Goal: Task Accomplishment & Management: Use online tool/utility

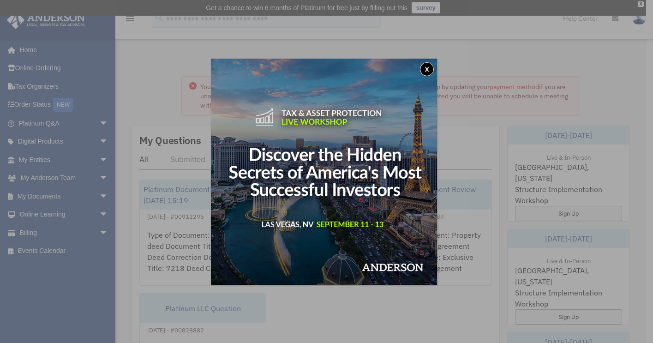
click at [423, 68] on button "x" at bounding box center [427, 69] width 14 height 14
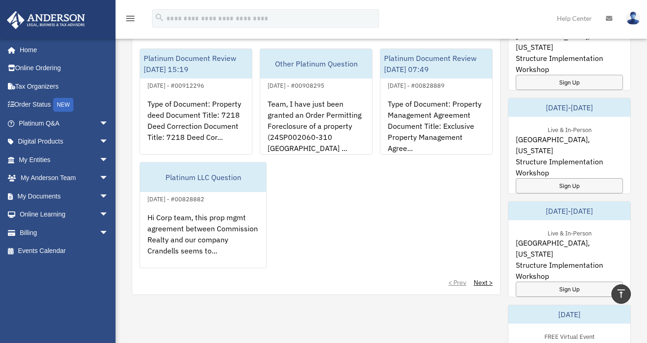
scroll to position [128, 0]
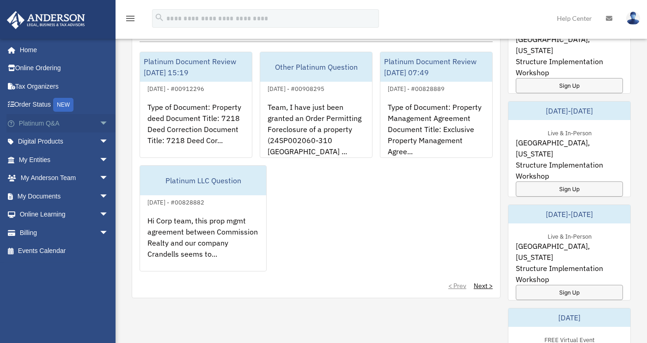
click at [99, 123] on span "arrow_drop_down" at bounding box center [108, 123] width 18 height 19
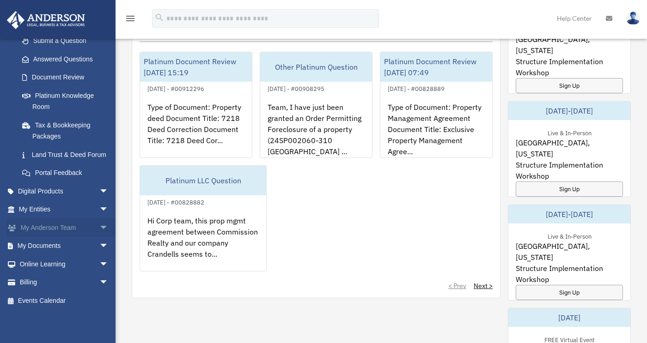
scroll to position [148, 0]
click at [99, 208] on span "arrow_drop_down" at bounding box center [108, 209] width 18 height 19
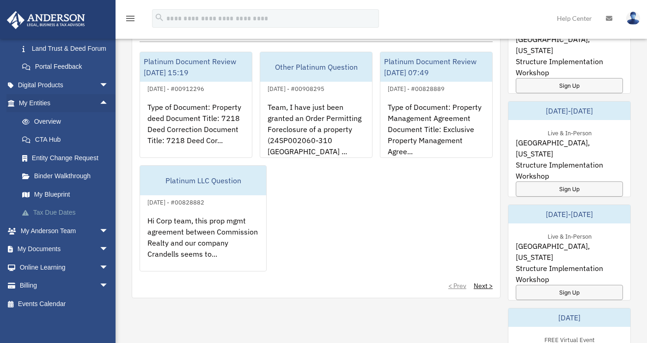
scroll to position [245, 0]
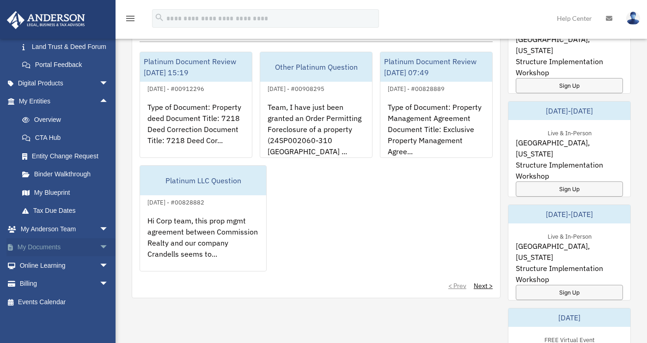
click at [99, 257] on span "arrow_drop_down" at bounding box center [108, 247] width 18 height 19
click at [54, 275] on link "Box" at bounding box center [67, 265] width 109 height 18
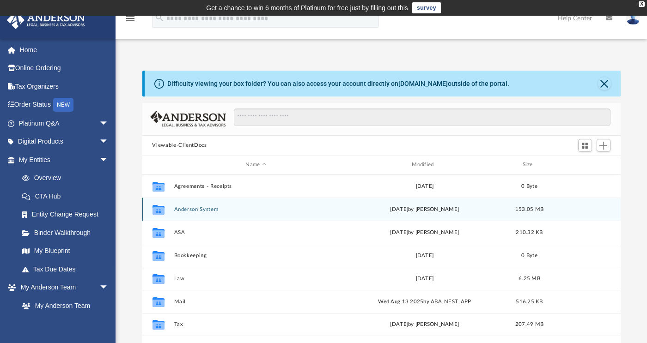
scroll to position [203, 471]
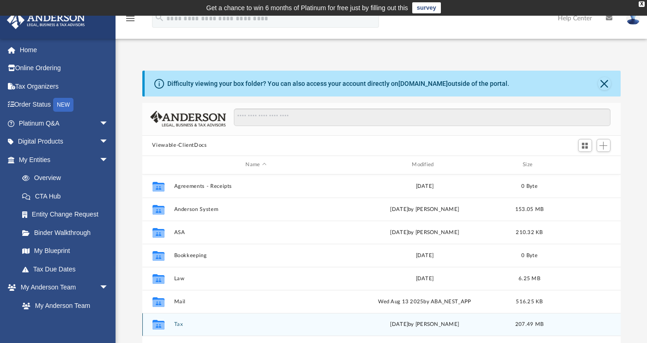
click at [184, 321] on button "Tax" at bounding box center [256, 324] width 164 height 6
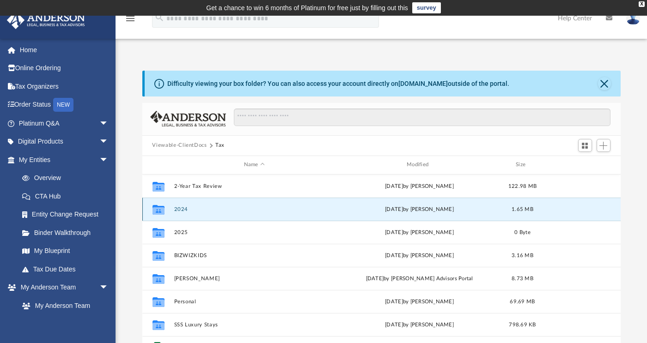
click at [193, 208] on button "2024" at bounding box center [254, 209] width 161 height 6
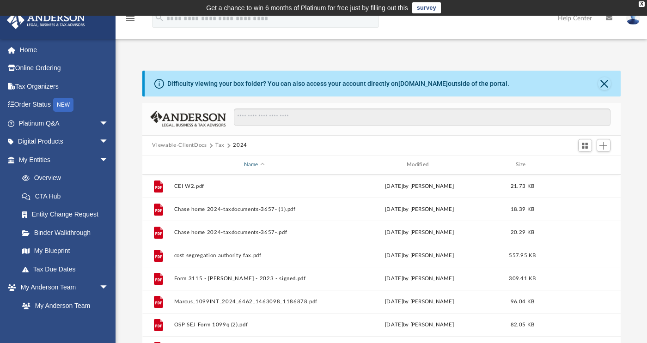
scroll to position [44, 0]
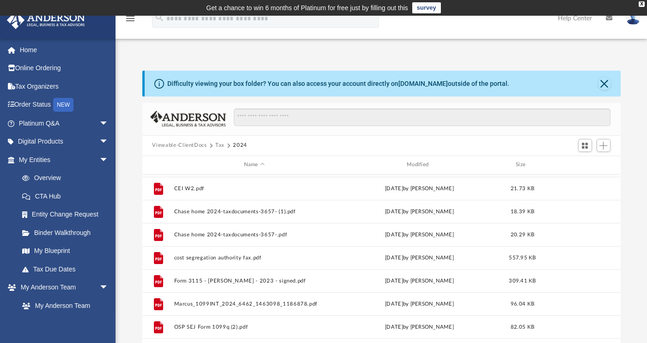
click at [218, 145] on button "Tax" at bounding box center [219, 145] width 9 height 8
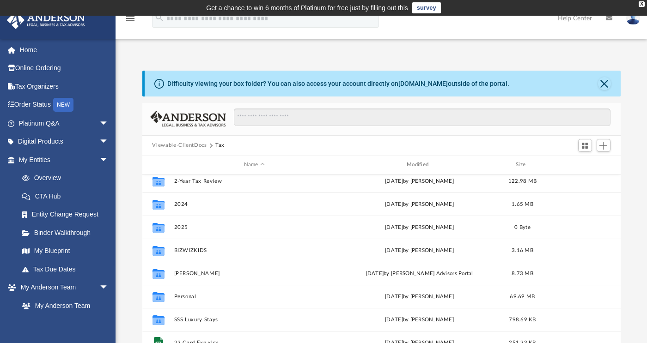
scroll to position [6, 0]
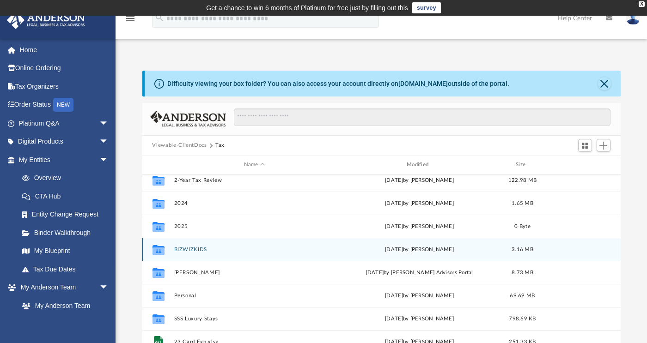
click at [197, 249] on button "BIZWIZKIDS" at bounding box center [254, 249] width 161 height 6
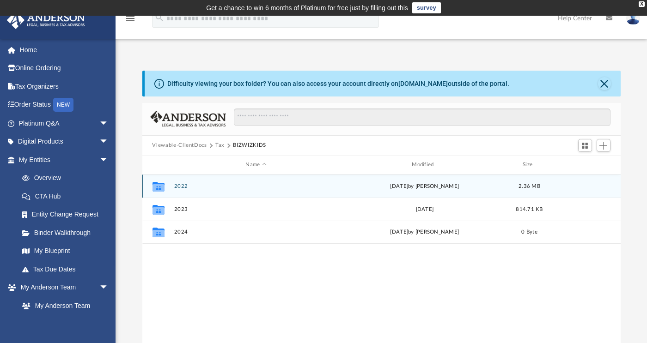
scroll to position [0, 0]
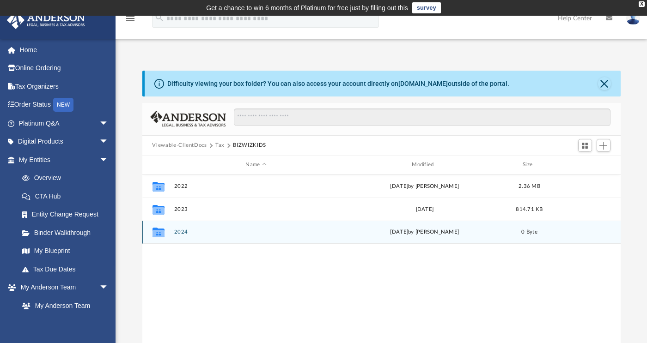
click at [182, 232] on button "2024" at bounding box center [256, 232] width 164 height 6
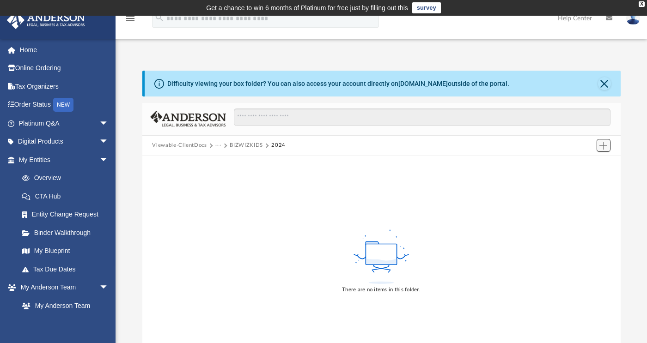
click at [604, 145] on span "Add" at bounding box center [603, 146] width 8 height 8
click at [580, 168] on li "Upload" at bounding box center [590, 164] width 30 height 10
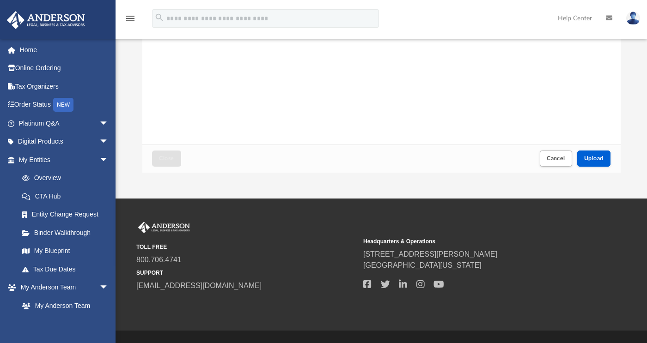
scroll to position [213, 0]
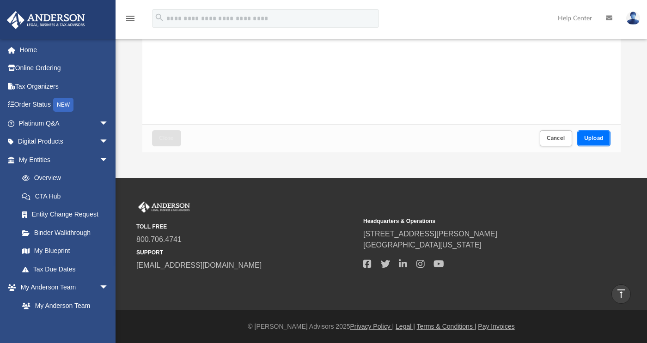
click at [601, 135] on span "Upload" at bounding box center [593, 138] width 19 height 6
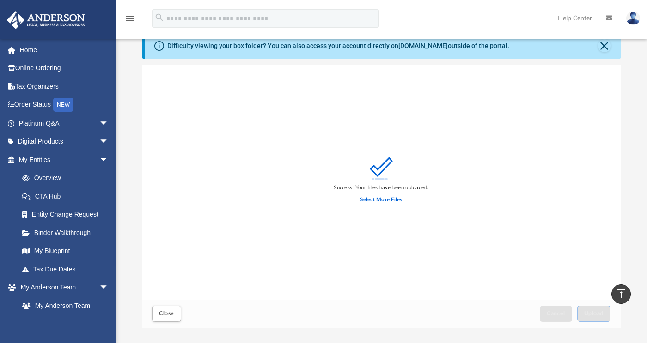
scroll to position [0, 0]
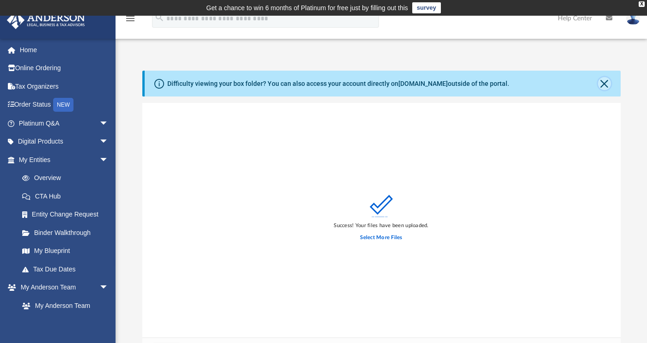
click at [604, 79] on button "Close" at bounding box center [604, 83] width 13 height 13
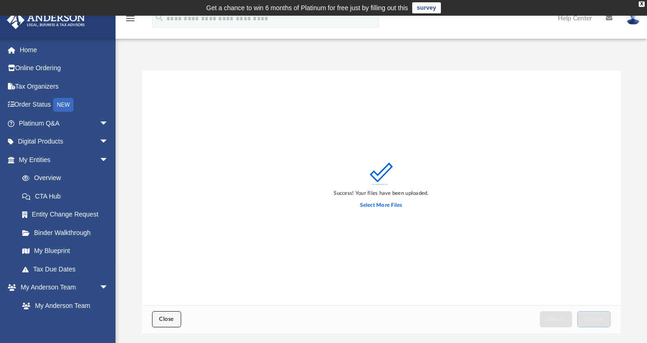
click at [165, 321] on span "Close" at bounding box center [166, 319] width 15 height 6
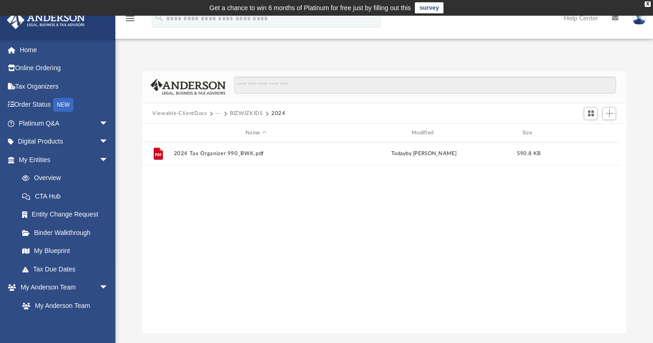
scroll to position [210, 484]
